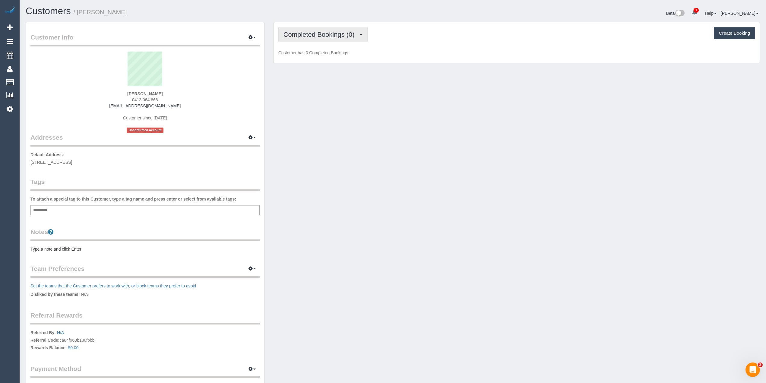
click at [297, 32] on span "Completed Bookings (0)" at bounding box center [321, 35] width 74 height 8
click at [303, 55] on link "Upcoming Bookings (1)" at bounding box center [310, 56] width 63 height 8
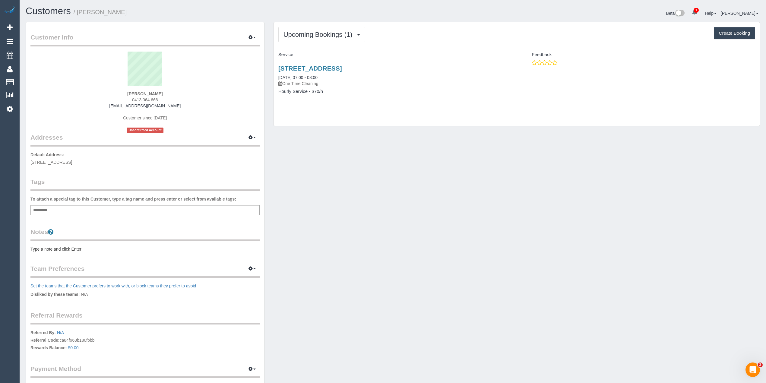
click at [57, 246] on pre "Type a note and click Enter" at bounding box center [144, 249] width 229 height 6
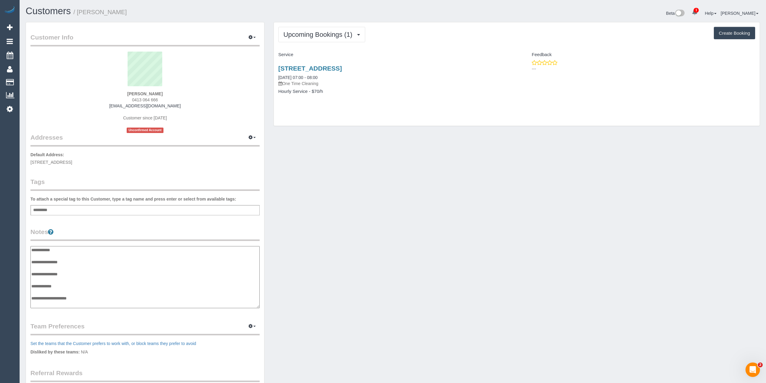
scroll to position [5, 0]
type textarea "**********"
click at [337, 69] on link "[STREET_ADDRESS]" at bounding box center [310, 68] width 64 height 7
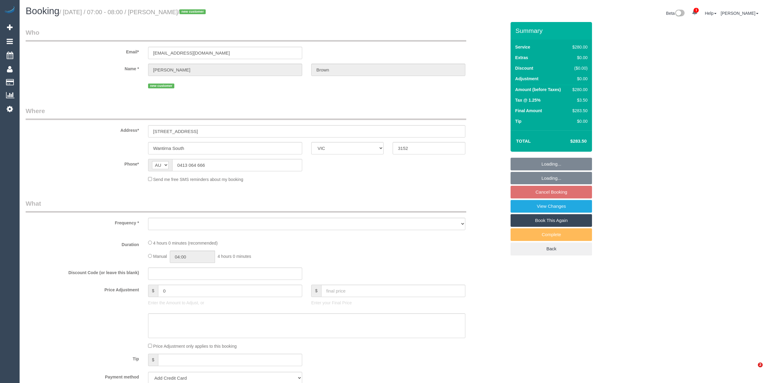
select select "VIC"
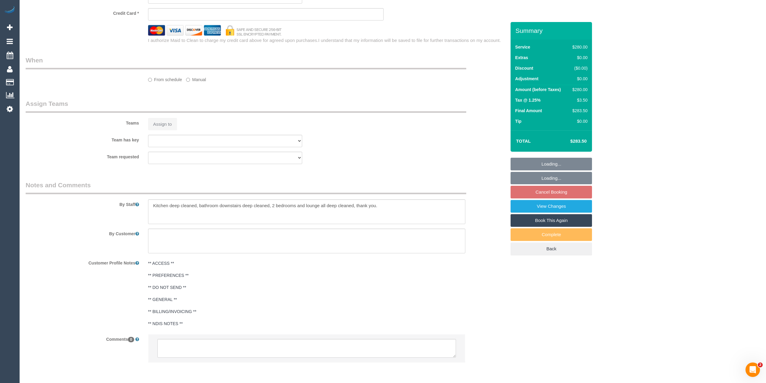
select select "object:857"
select select "string:stripe-pm_1RuiiR2GScqysDRVLbsY2XWC"
select select "240"
select select "spot1"
select select "number:28"
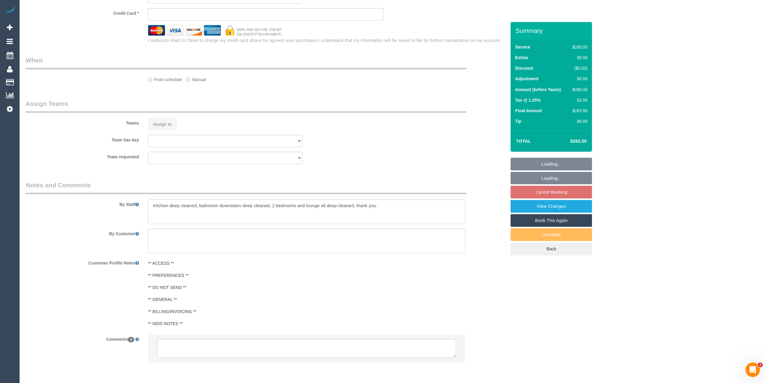
select select "number:14"
select select "number:19"
select select "number:36"
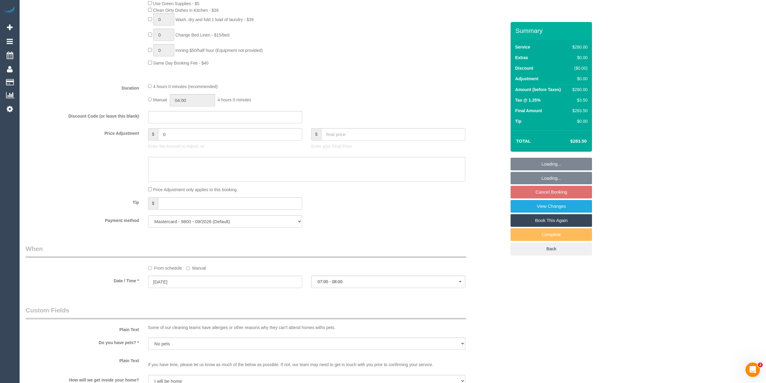
select select "object:1348"
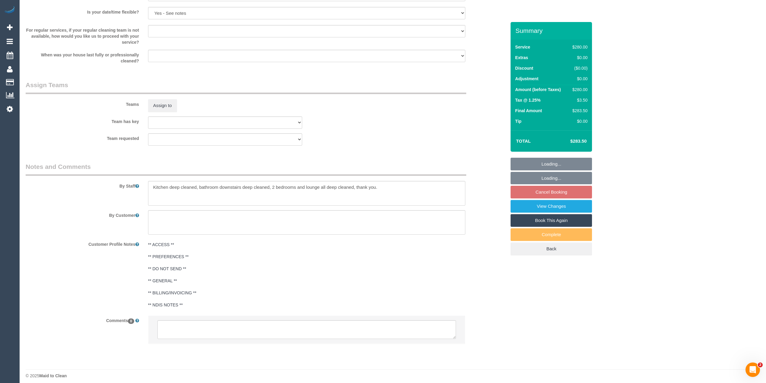
scroll to position [813, 0]
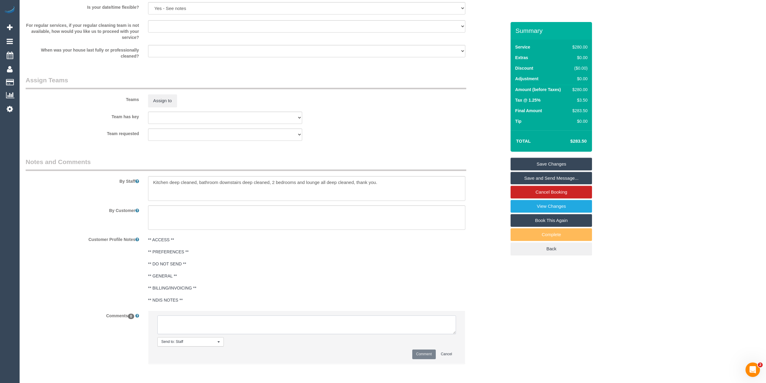
click at [236, 318] on textarea at bounding box center [306, 325] width 299 height 19
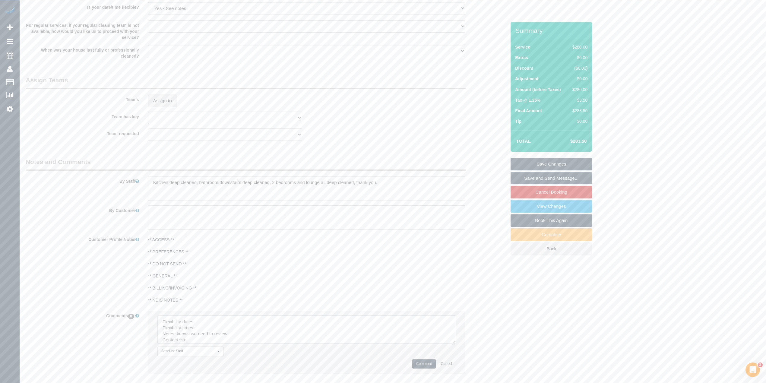
drag, startPoint x: 453, startPoint y: 337, endPoint x: 448, endPoint y: 354, distance: 17.4
click at [453, 344] on textarea at bounding box center [306, 330] width 299 height 28
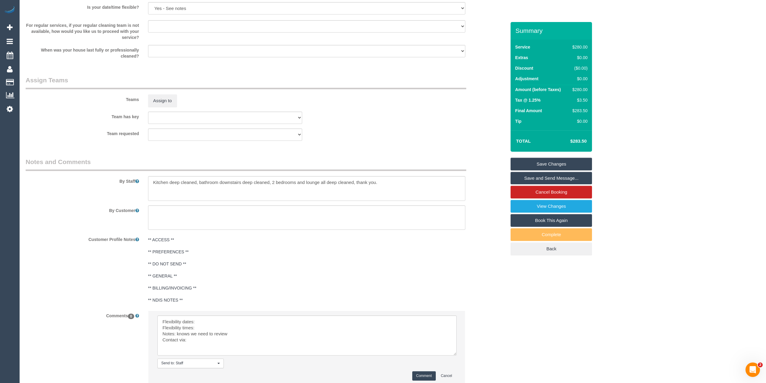
click at [210, 315] on li "Send to: Staff Nothing selected Send to: Staff Send to: Customer Send to: Team …" at bounding box center [306, 348] width 317 height 74
click at [211, 319] on textarea at bounding box center [306, 336] width 299 height 40
click at [203, 326] on textarea at bounding box center [306, 336] width 299 height 40
click at [199, 342] on textarea at bounding box center [306, 336] width 299 height 40
type textarea "Flexibility dates: Friday preferred but can do Thurs/Sat Flexibility times: mor…"
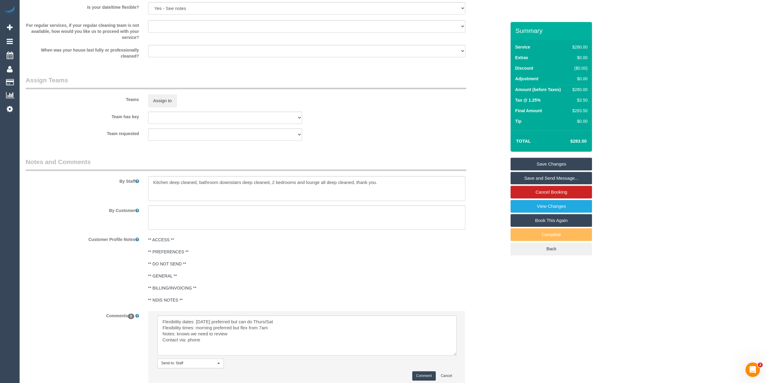
click at [424, 373] on button "Comment" at bounding box center [424, 375] width 24 height 9
